Goal: Task Accomplishment & Management: Manage account settings

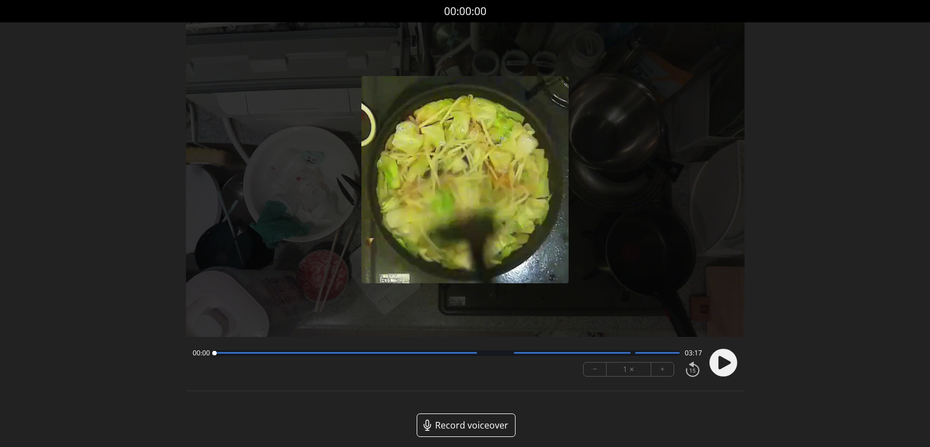
click at [733, 365] on circle at bounding box center [723, 362] width 28 height 28
click at [667, 369] on button "+" at bounding box center [662, 368] width 22 height 13
click at [667, 370] on button "+" at bounding box center [662, 368] width 22 height 13
click at [719, 365] on icon at bounding box center [720, 362] width 3 height 12
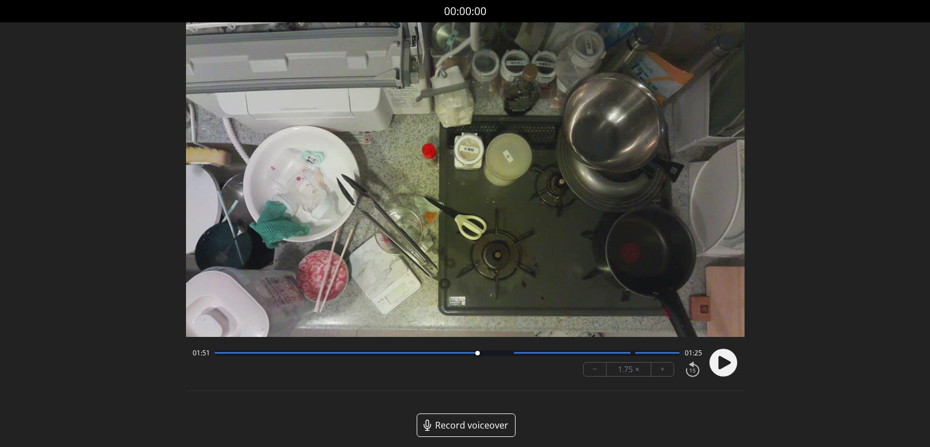
click at [735, 369] on icon at bounding box center [723, 362] width 29 height 29
click at [659, 355] on div at bounding box center [447, 353] width 466 height 6
click at [722, 361] on circle at bounding box center [723, 362] width 28 height 28
click at [722, 361] on icon at bounding box center [724, 361] width 12 height 13
click at [602, 353] on div at bounding box center [572, 353] width 117 height 2
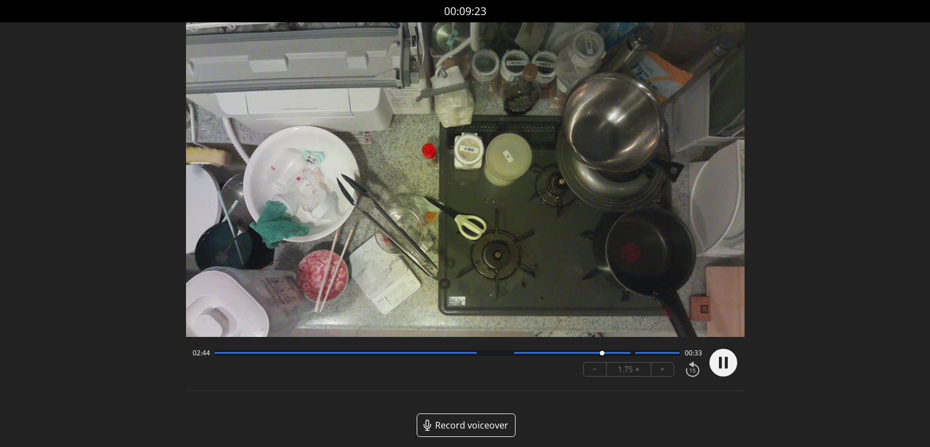
click at [602, 354] on div at bounding box center [602, 353] width 4 height 4
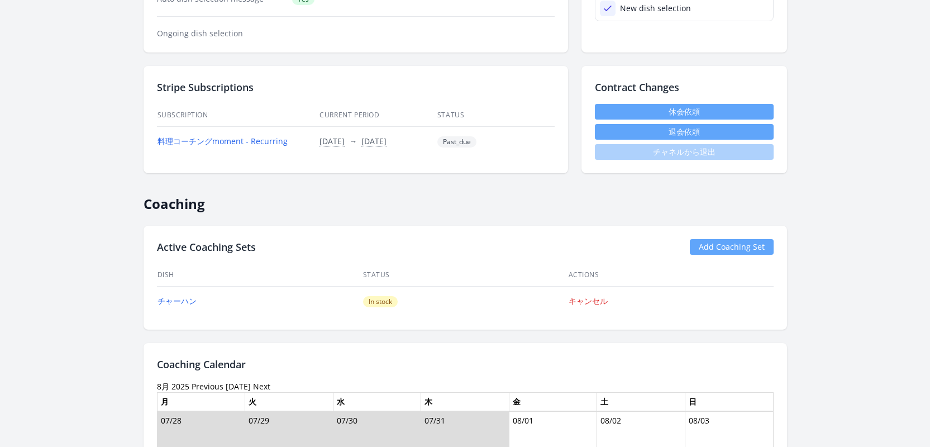
scroll to position [392, 0]
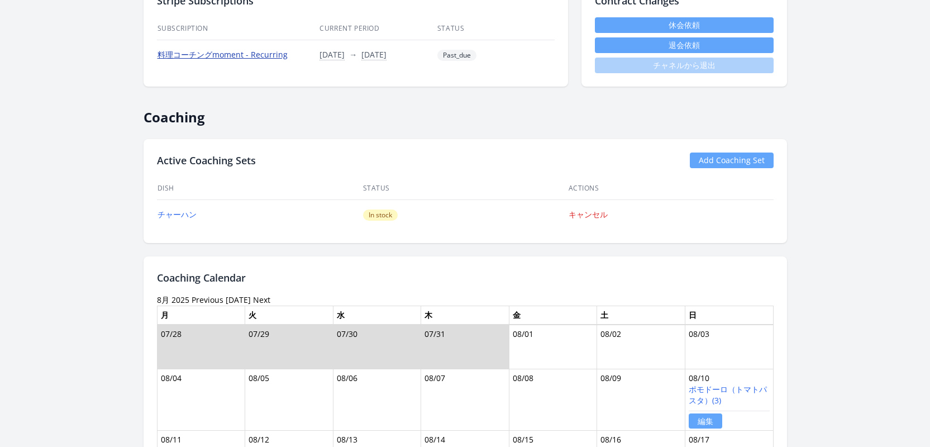
click at [259, 58] on link "料理コーチングmoment - Recurring" at bounding box center [222, 54] width 130 height 11
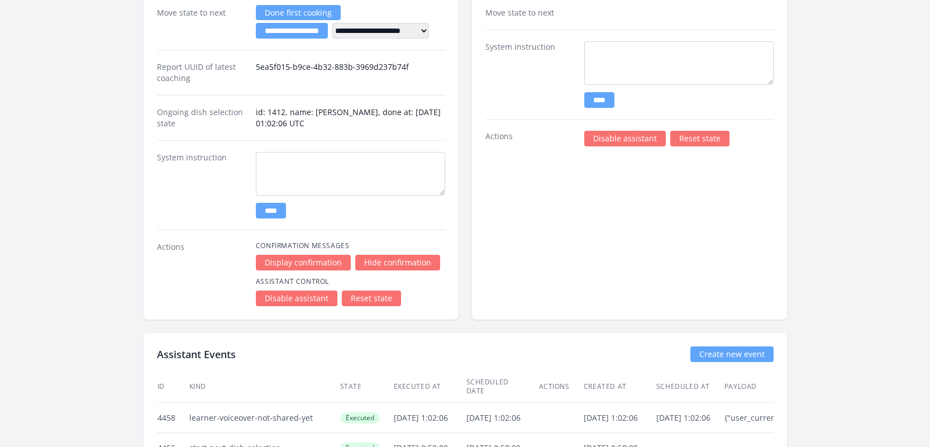
scroll to position [1564, 0]
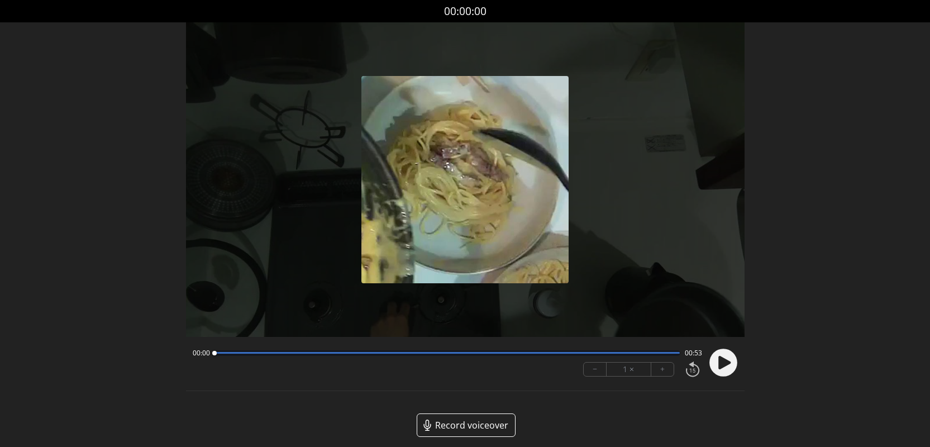
click at [666, 370] on button "+" at bounding box center [662, 368] width 22 height 13
click at [717, 367] on icon at bounding box center [723, 362] width 29 height 29
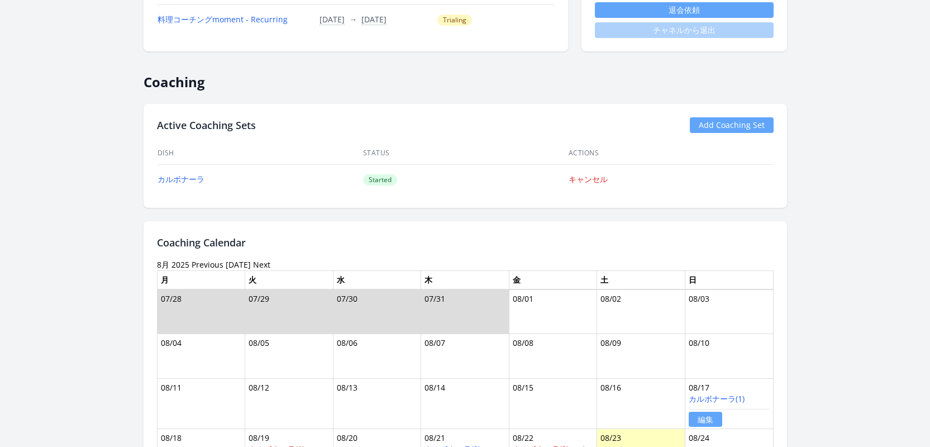
scroll to position [736, 0]
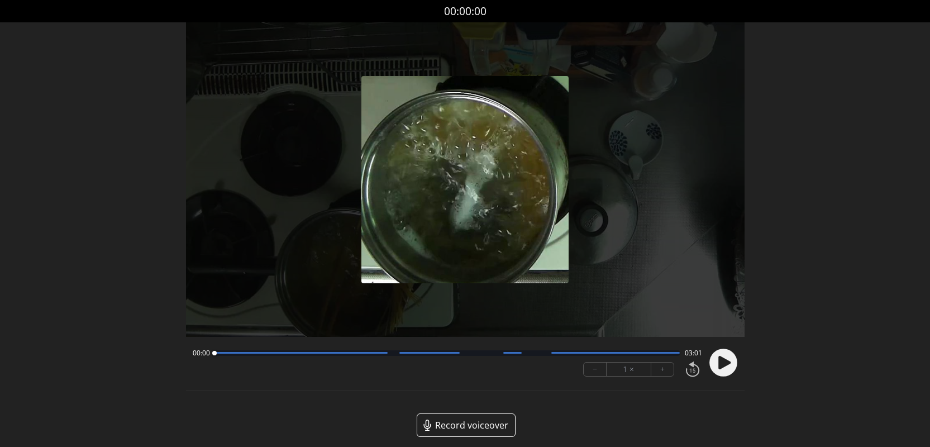
click at [722, 356] on circle at bounding box center [723, 362] width 28 height 28
click at [665, 367] on button "+" at bounding box center [662, 368] width 22 height 13
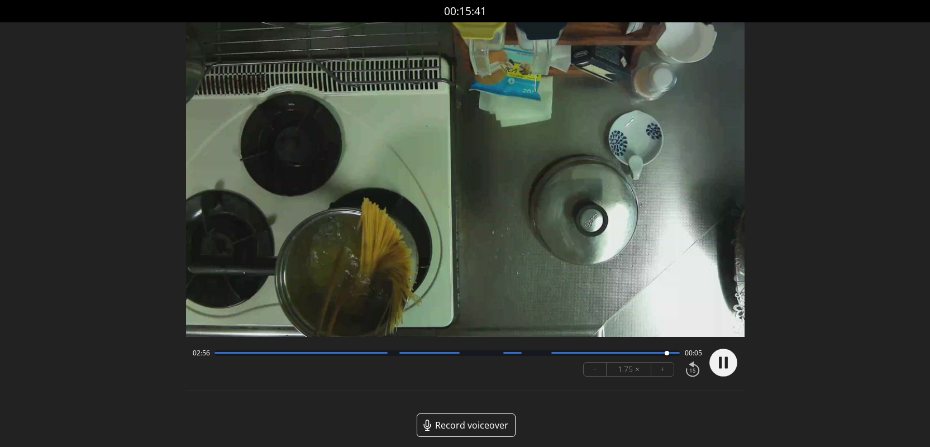
drag, startPoint x: 729, startPoint y: 362, endPoint x: 712, endPoint y: 348, distance: 21.4
click at [728, 361] on circle at bounding box center [723, 362] width 28 height 28
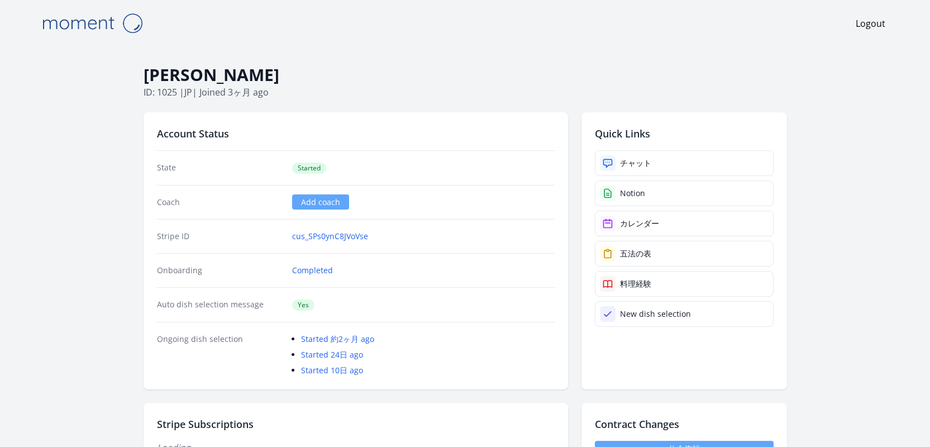
scroll to position [353, 0]
